Goal: Task Accomplishment & Management: Use online tool/utility

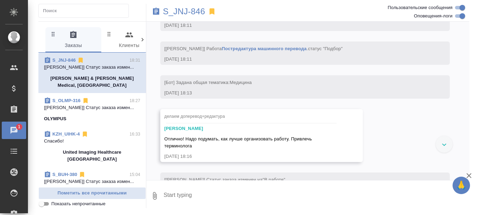
scroll to position [2257, 0]
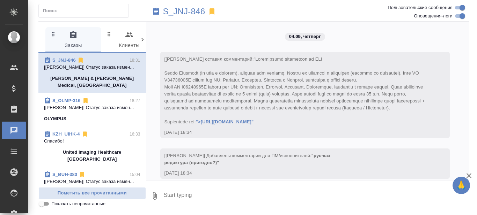
scroll to position [2257, 0]
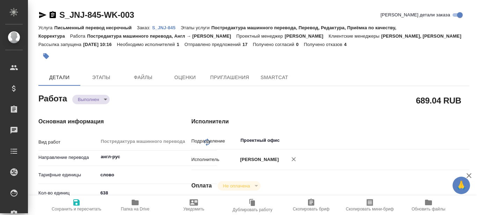
type textarea "x"
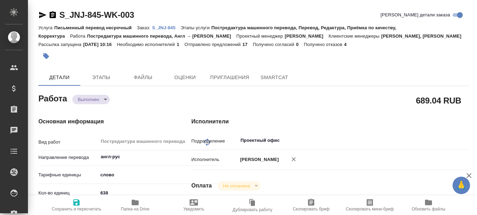
type textarea "x"
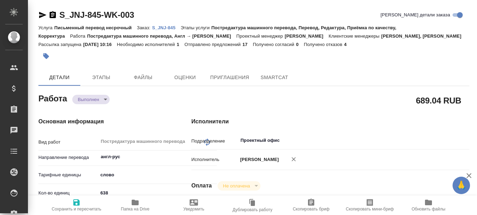
type textarea "x"
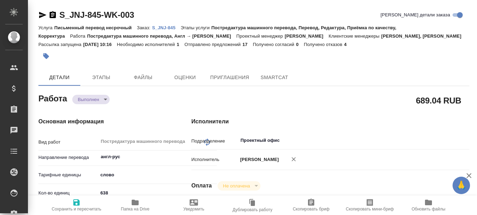
type textarea "x"
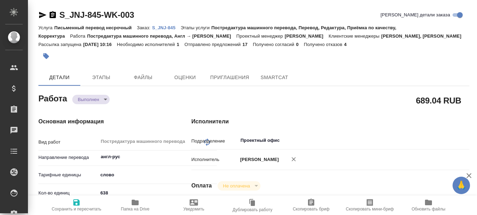
click at [134, 206] on icon "button" at bounding box center [135, 203] width 7 height 6
click at [168, 29] on p "S_JNJ-845" at bounding box center [166, 27] width 29 height 5
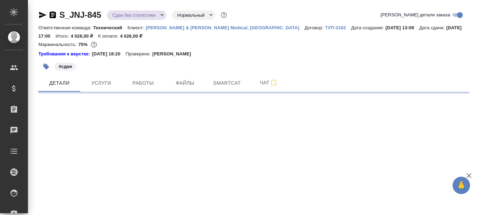
select select "RU"
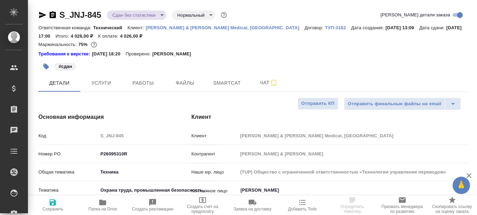
type textarea "x"
type input "[PERSON_NAME]"
type input "Комаров Роман"
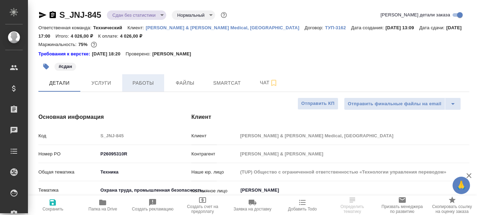
click at [152, 82] on span "Работы" at bounding box center [143, 83] width 34 height 9
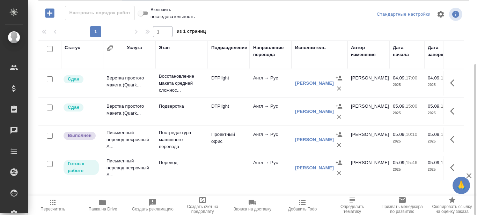
scroll to position [57, 0]
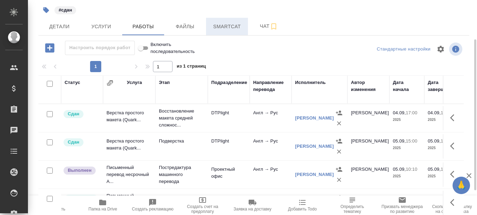
click at [233, 27] on span "Smartcat" at bounding box center [227, 26] width 34 height 9
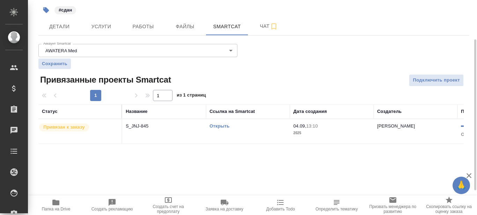
click at [219, 126] on link "Открыть" at bounding box center [220, 126] width 20 height 5
